Goal: Task Accomplishment & Management: Use online tool/utility

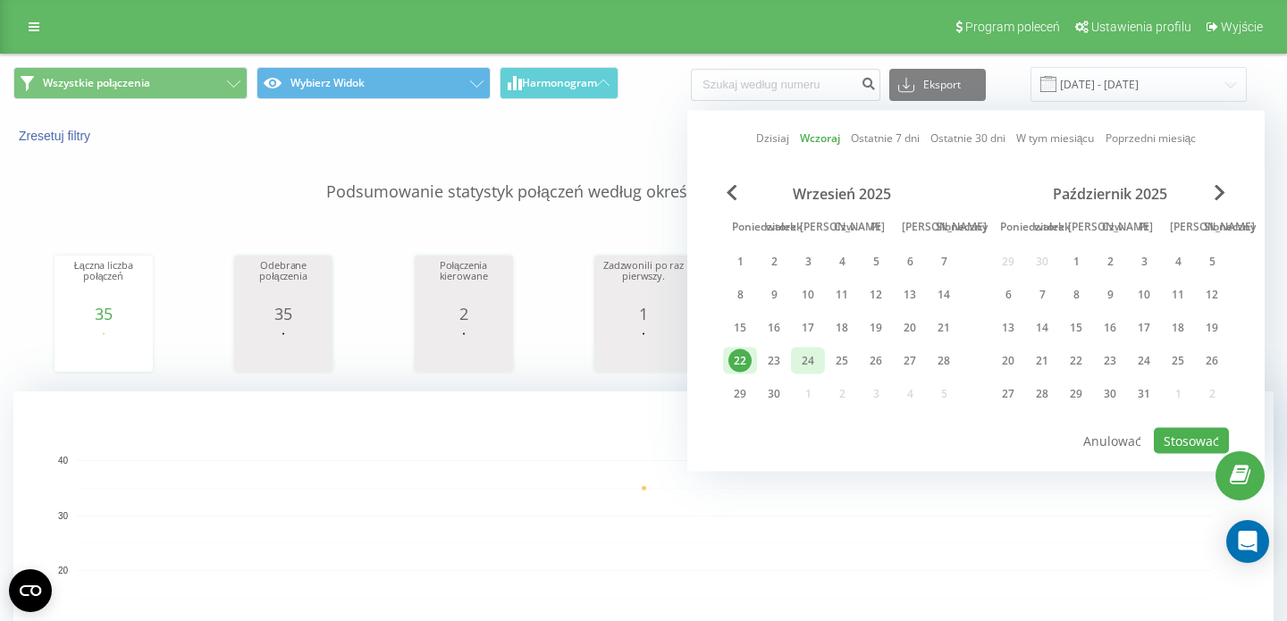
click at [795, 357] on div "24" at bounding box center [808, 361] width 34 height 27
click at [769, 362] on font "23" at bounding box center [774, 360] width 13 height 15
click at [765, 367] on div "23" at bounding box center [773, 361] width 23 height 23
click at [1182, 436] on font "Stosować" at bounding box center [1191, 441] width 55 height 17
type input "[DATE] - [DATE]"
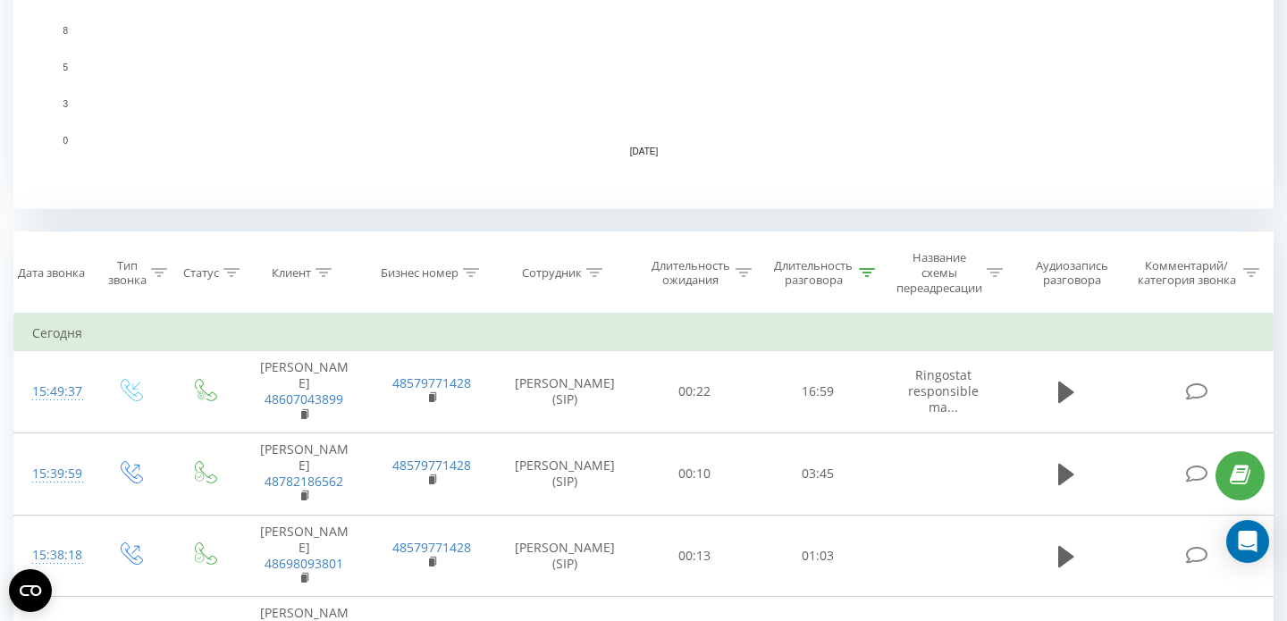
scroll to position [597, 0]
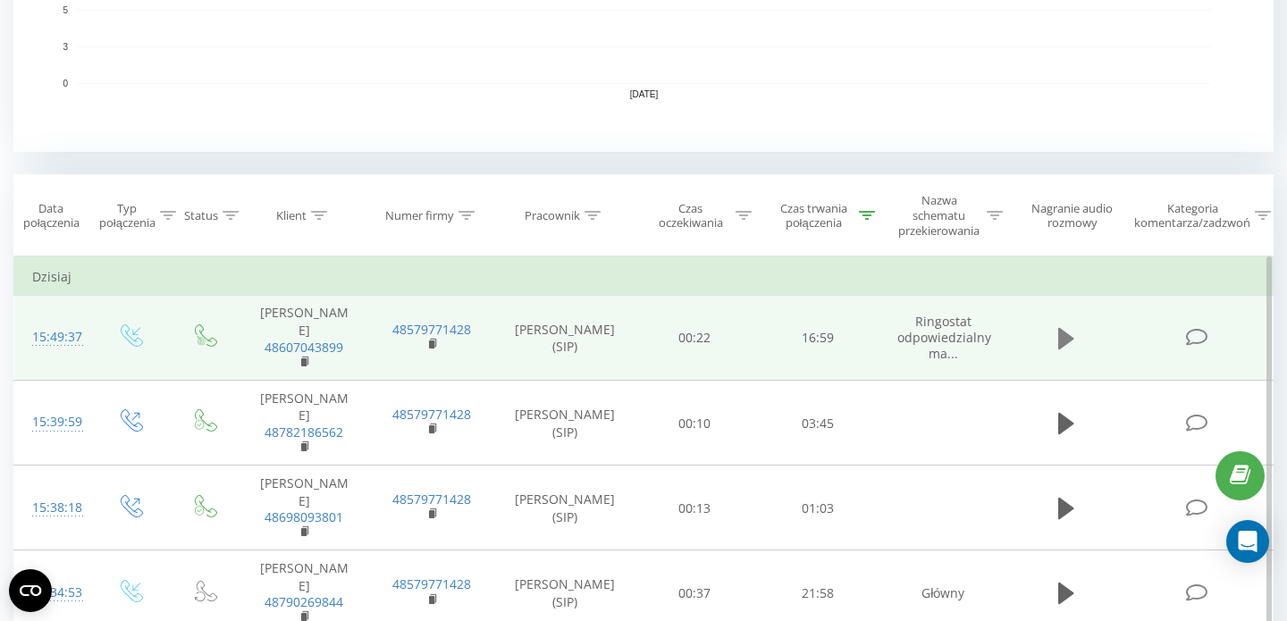
click at [1071, 326] on icon at bounding box center [1066, 338] width 16 height 25
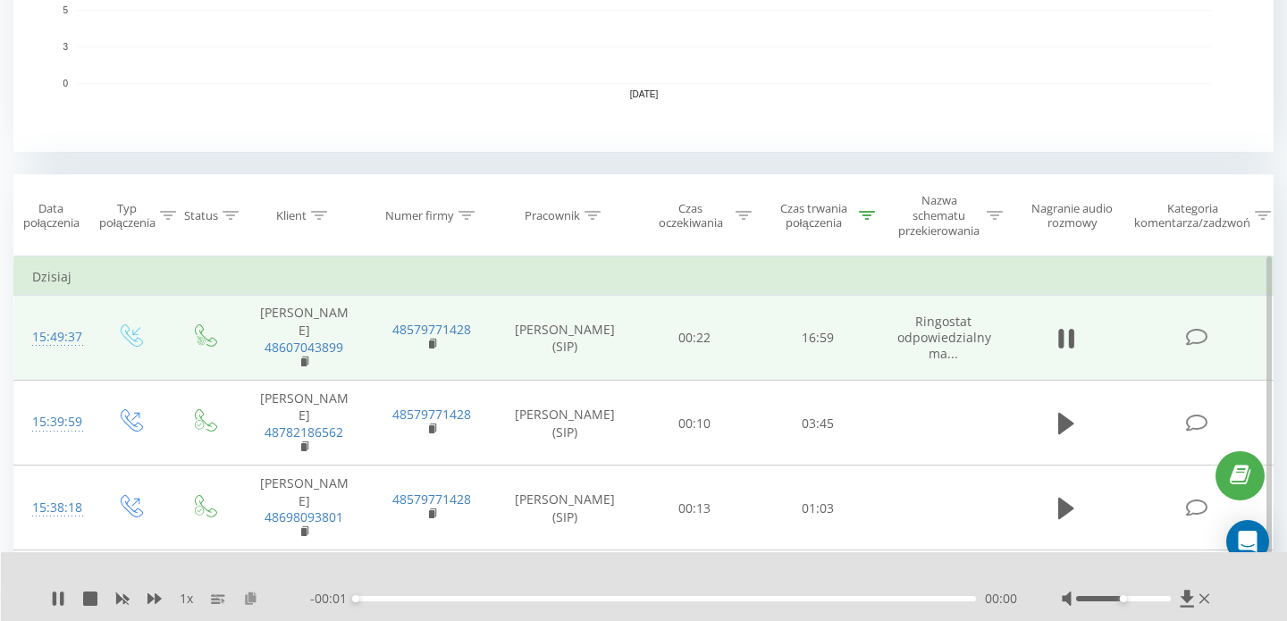
click at [255, 592] on icon at bounding box center [250, 598] width 15 height 13
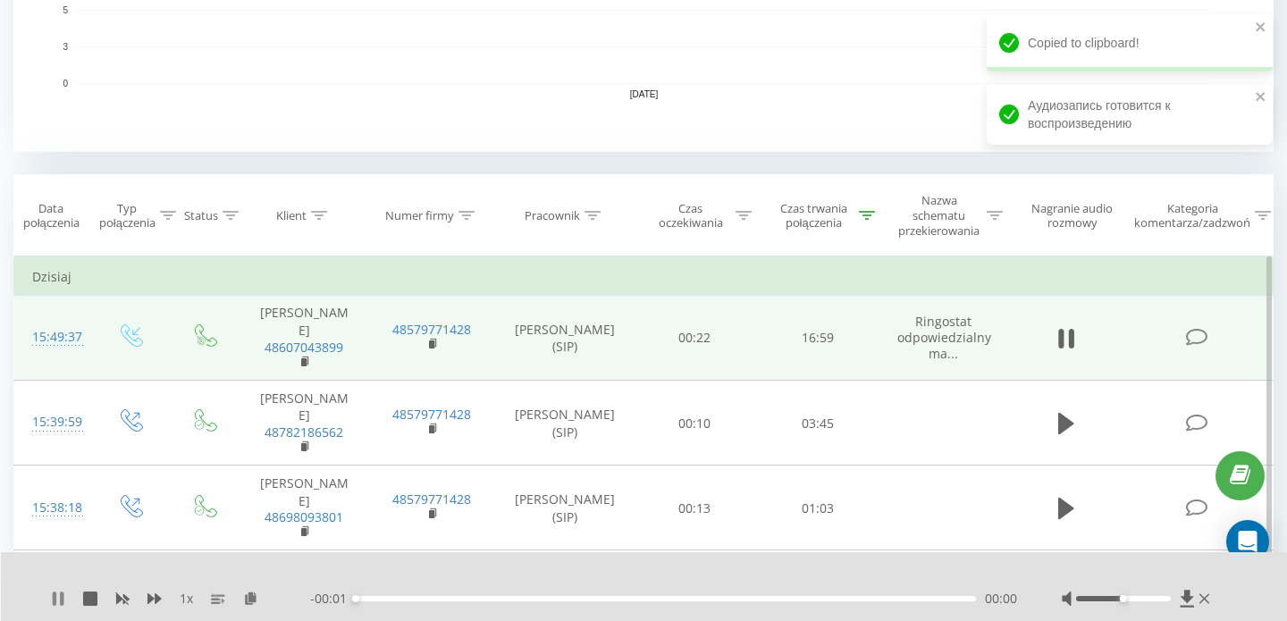
click at [57, 592] on icon at bounding box center [58, 599] width 14 height 14
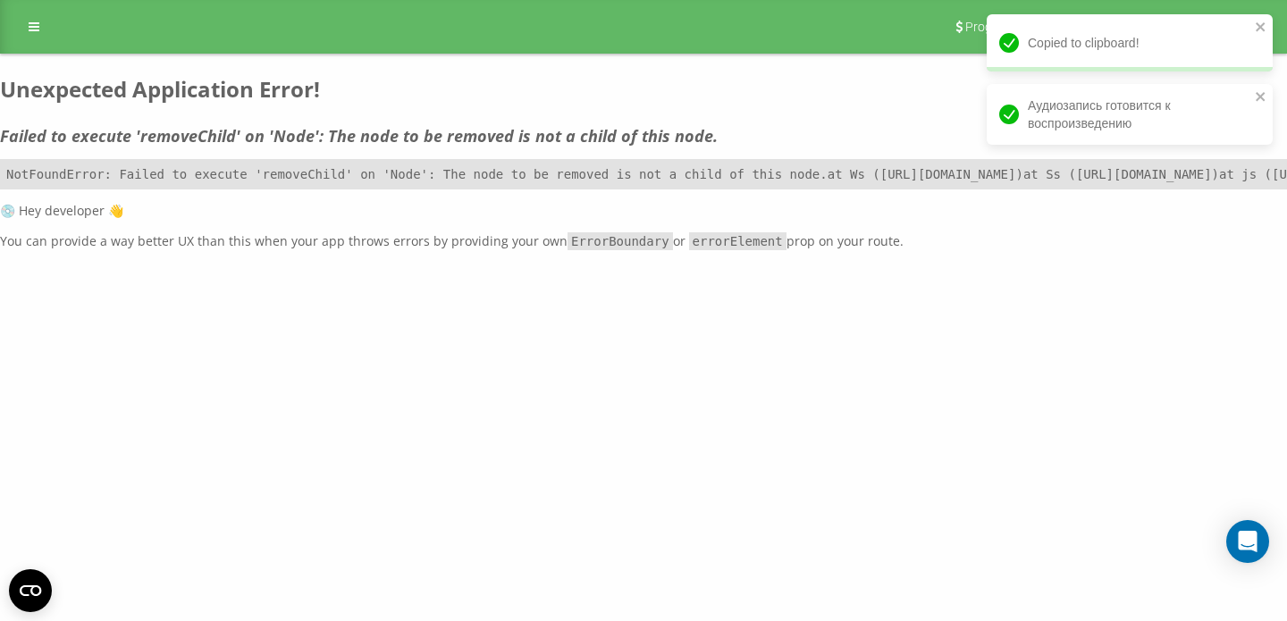
scroll to position [0, 0]
